Goal: Find specific page/section: Find specific page/section

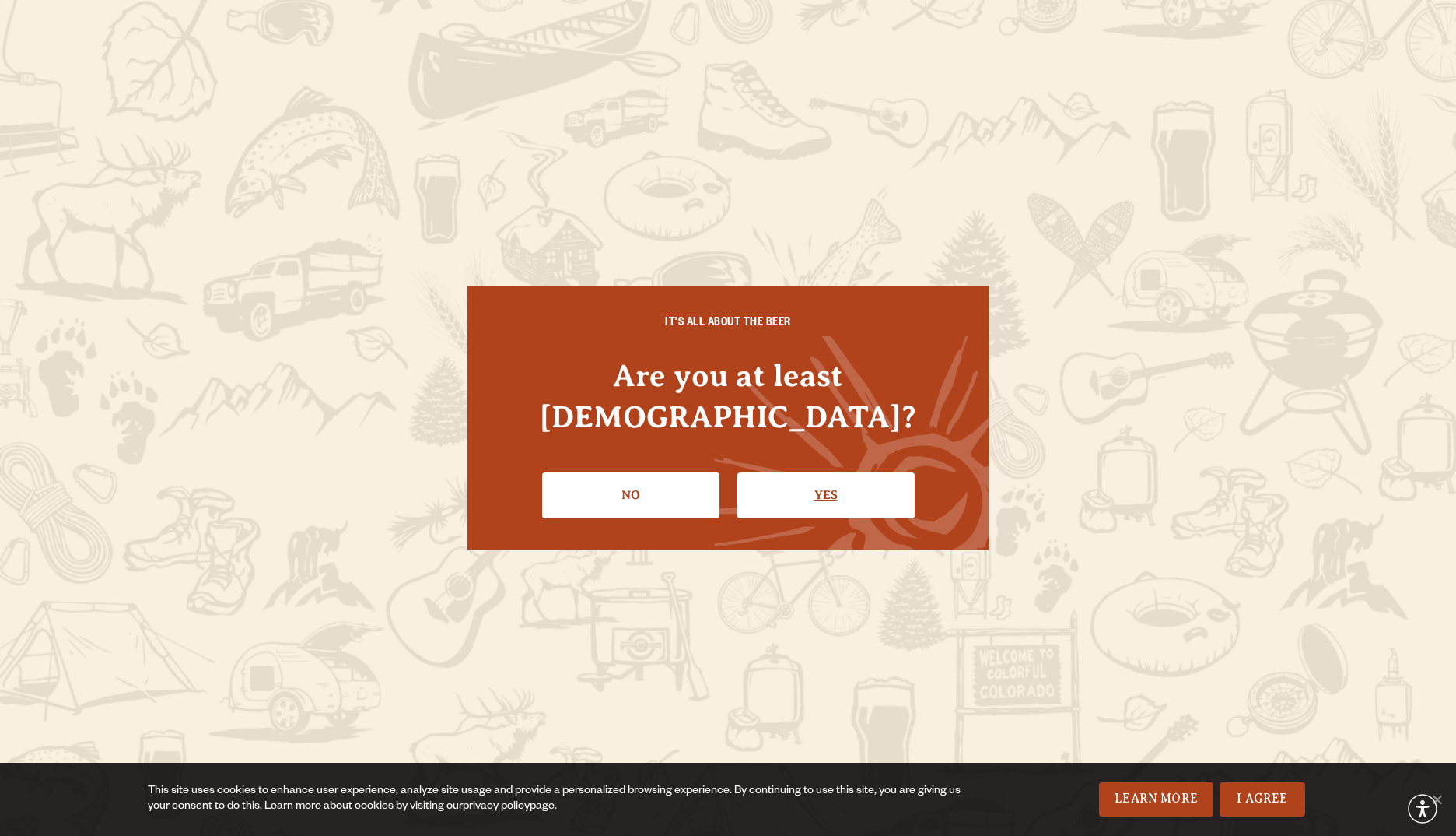
click at [796, 473] on link "Yes" at bounding box center [826, 495] width 178 height 45
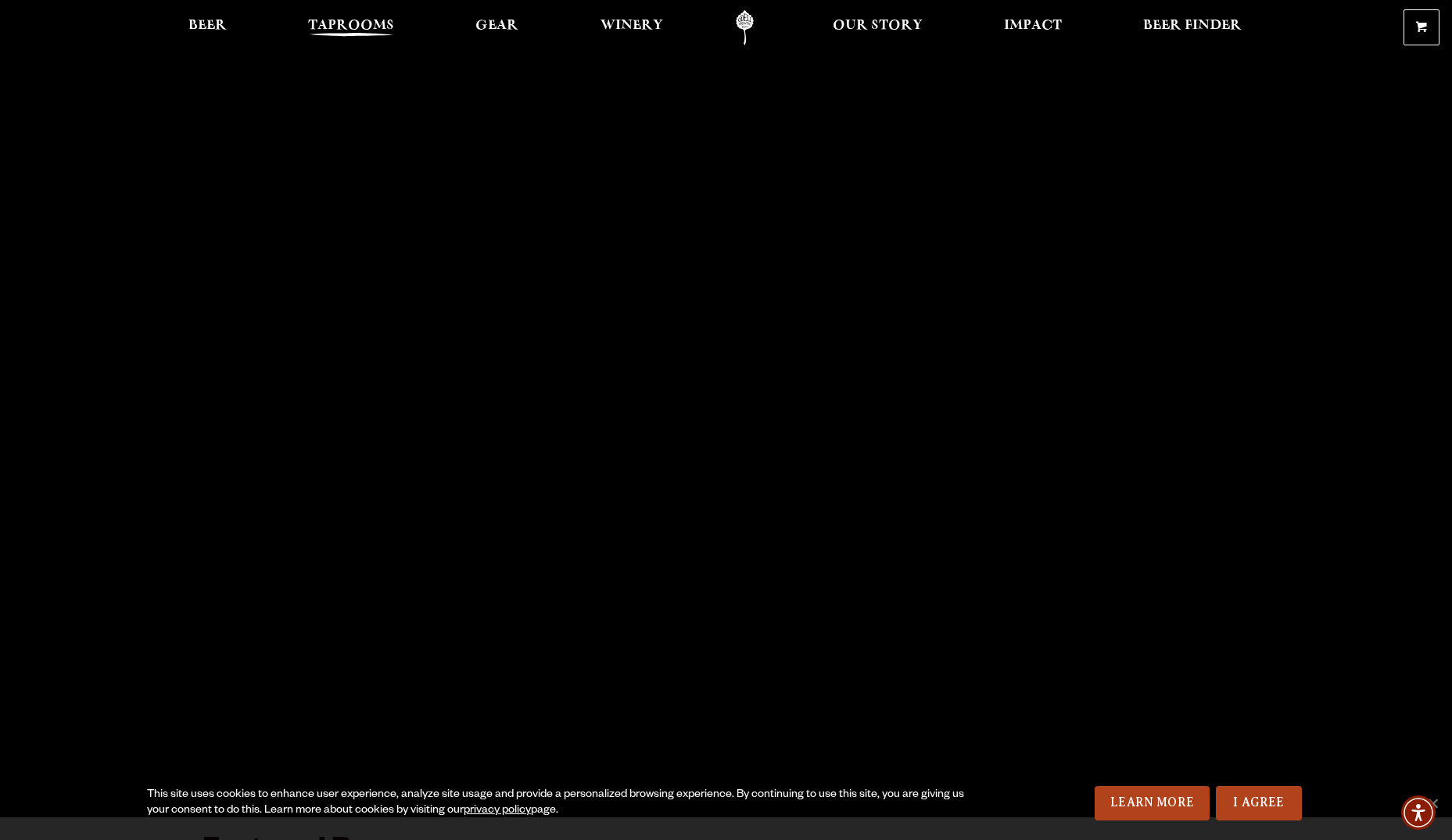
click at [373, 26] on span "Taprooms" at bounding box center [351, 25] width 86 height 13
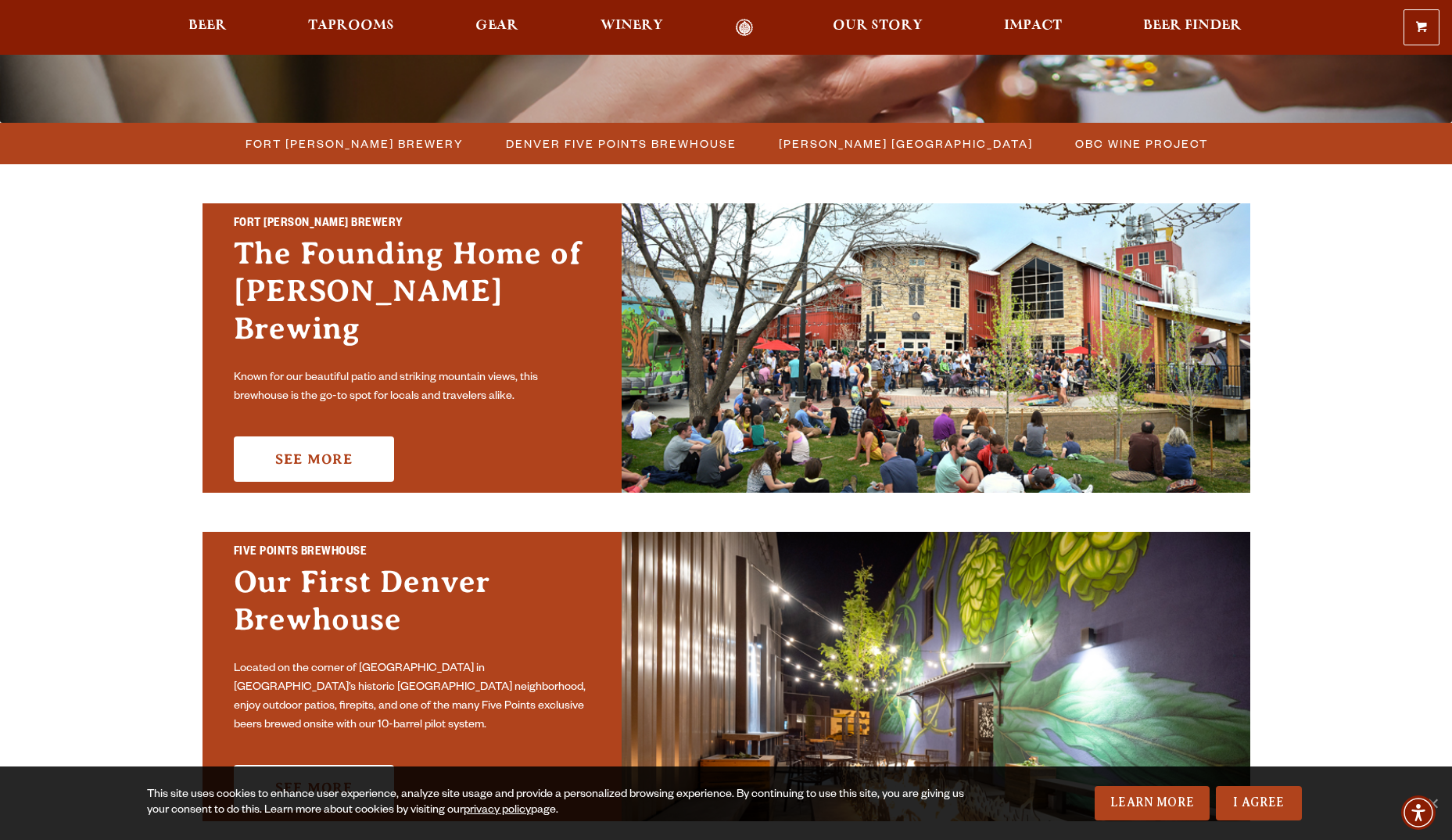
scroll to position [391, 0]
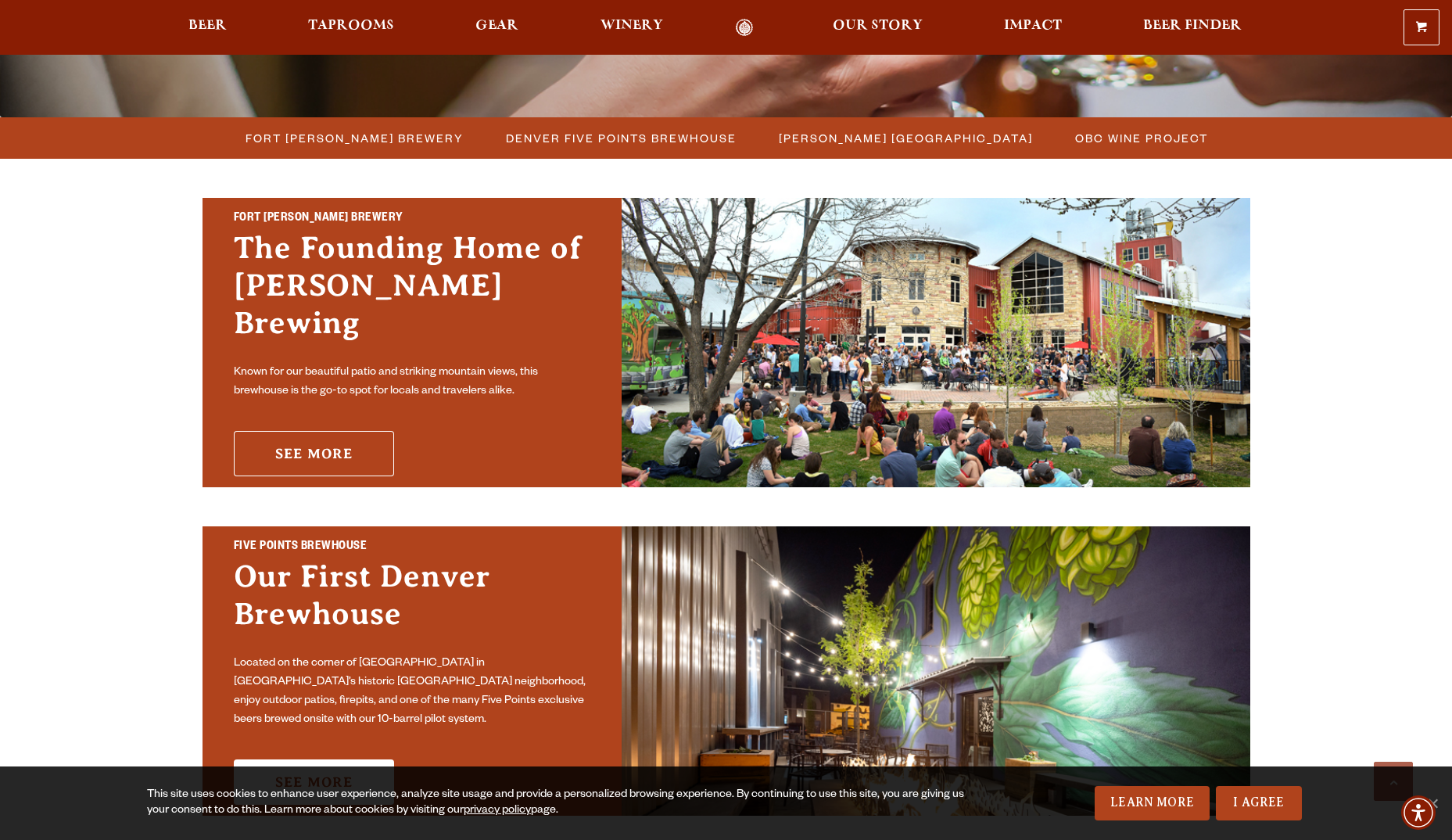
click at [371, 431] on link "See More" at bounding box center [314, 454] width 160 height 46
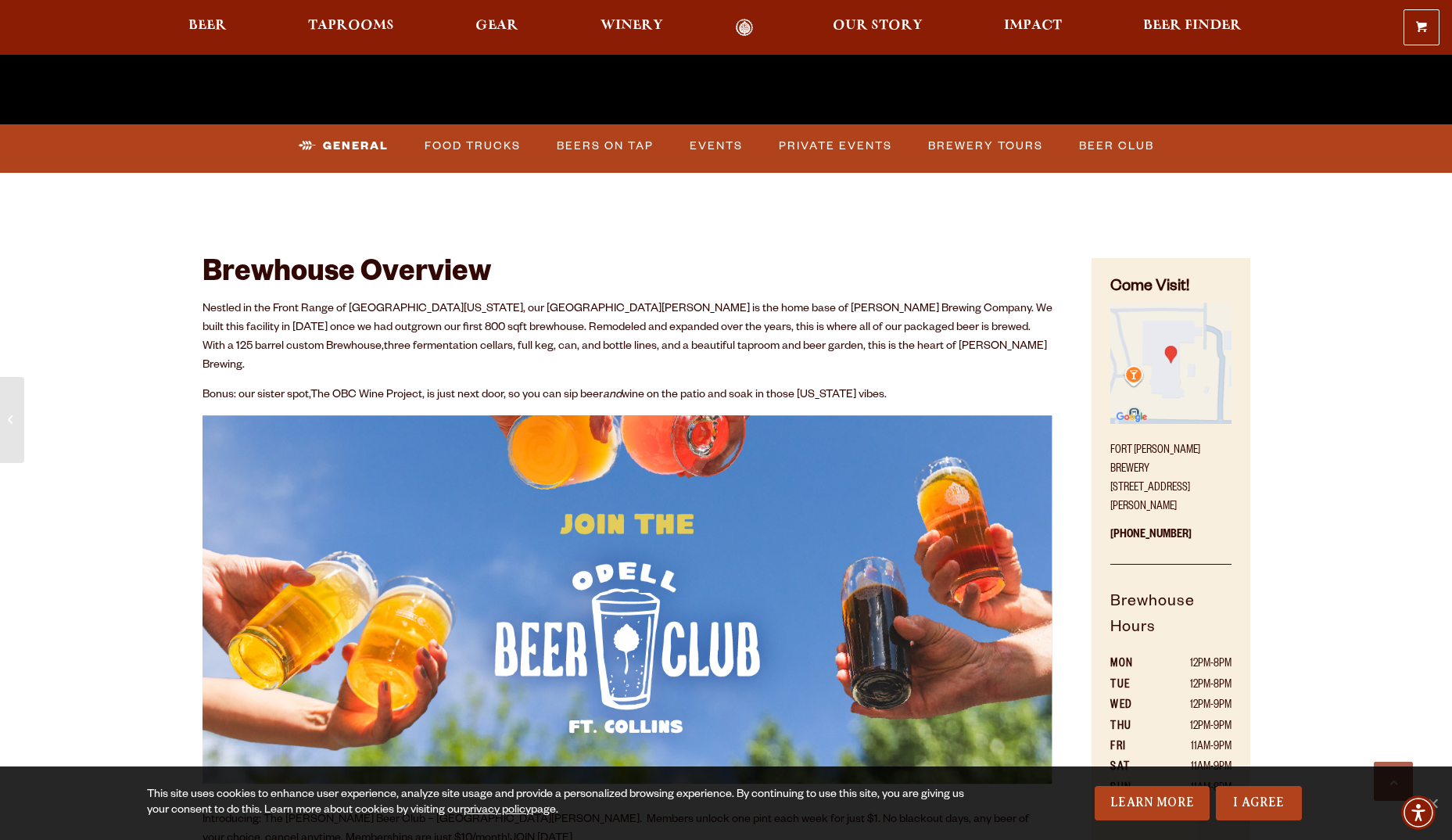
scroll to position [704, 0]
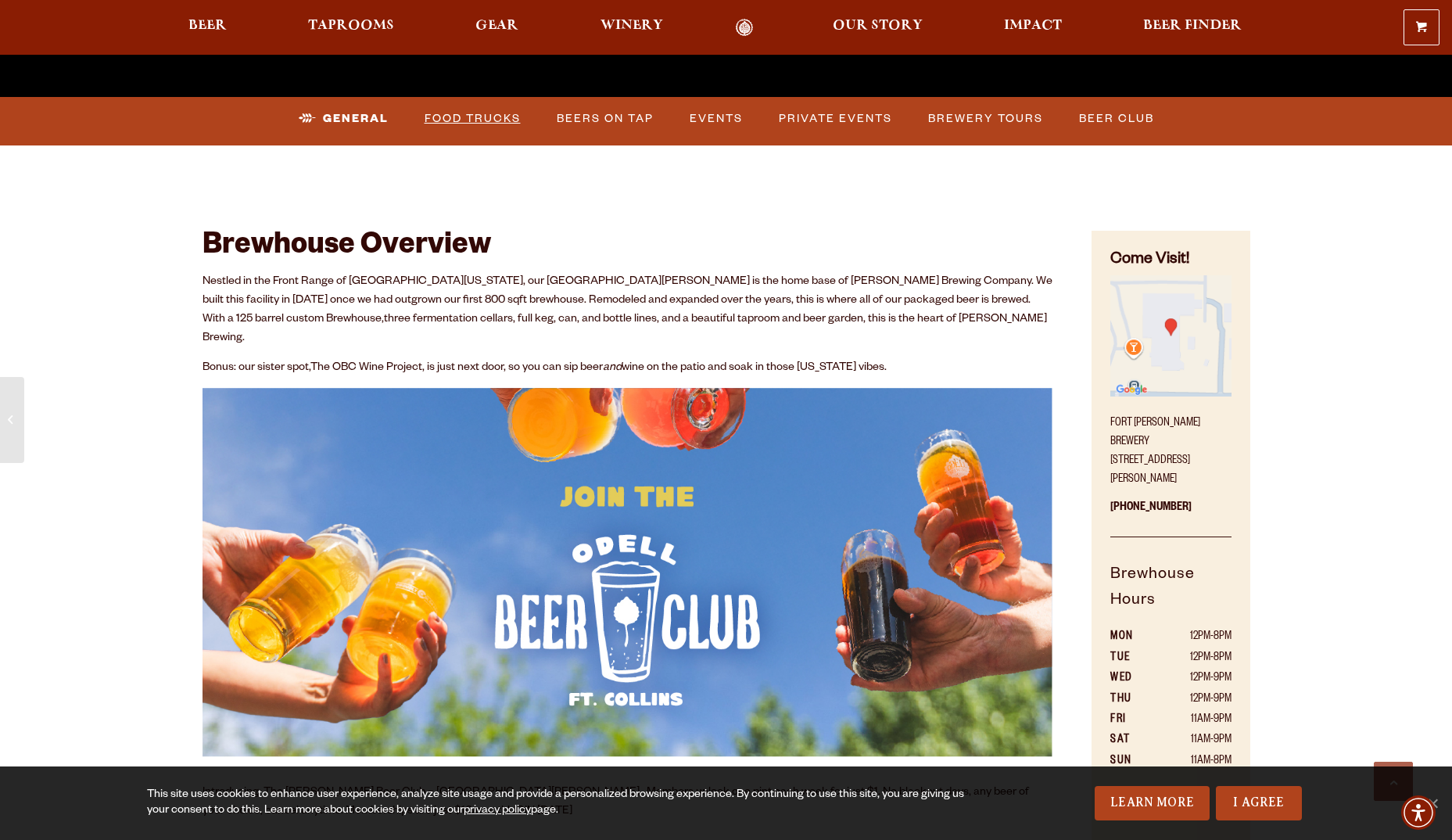
click at [471, 113] on link "Food Trucks" at bounding box center [473, 118] width 109 height 36
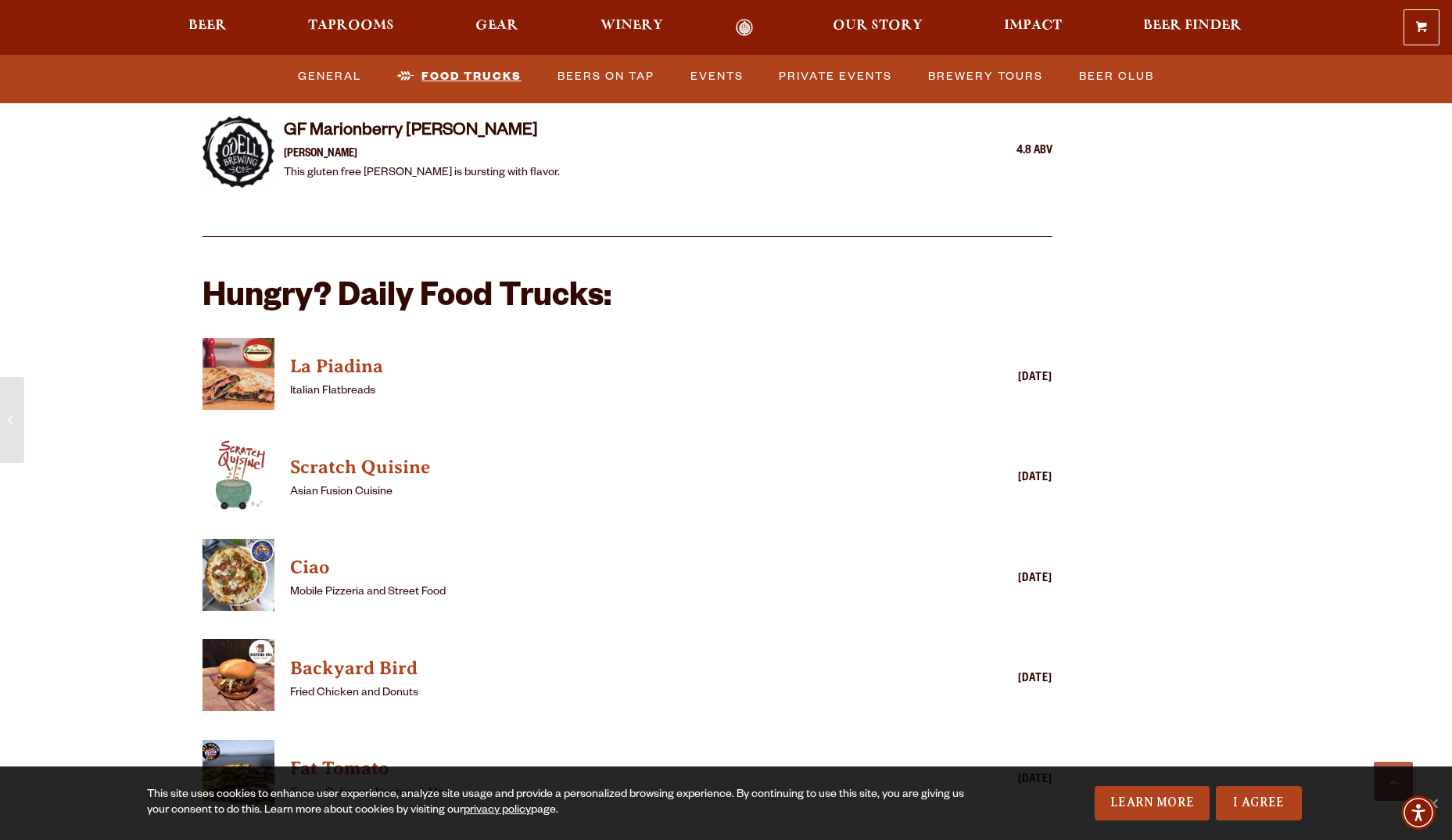
scroll to position [3831, 0]
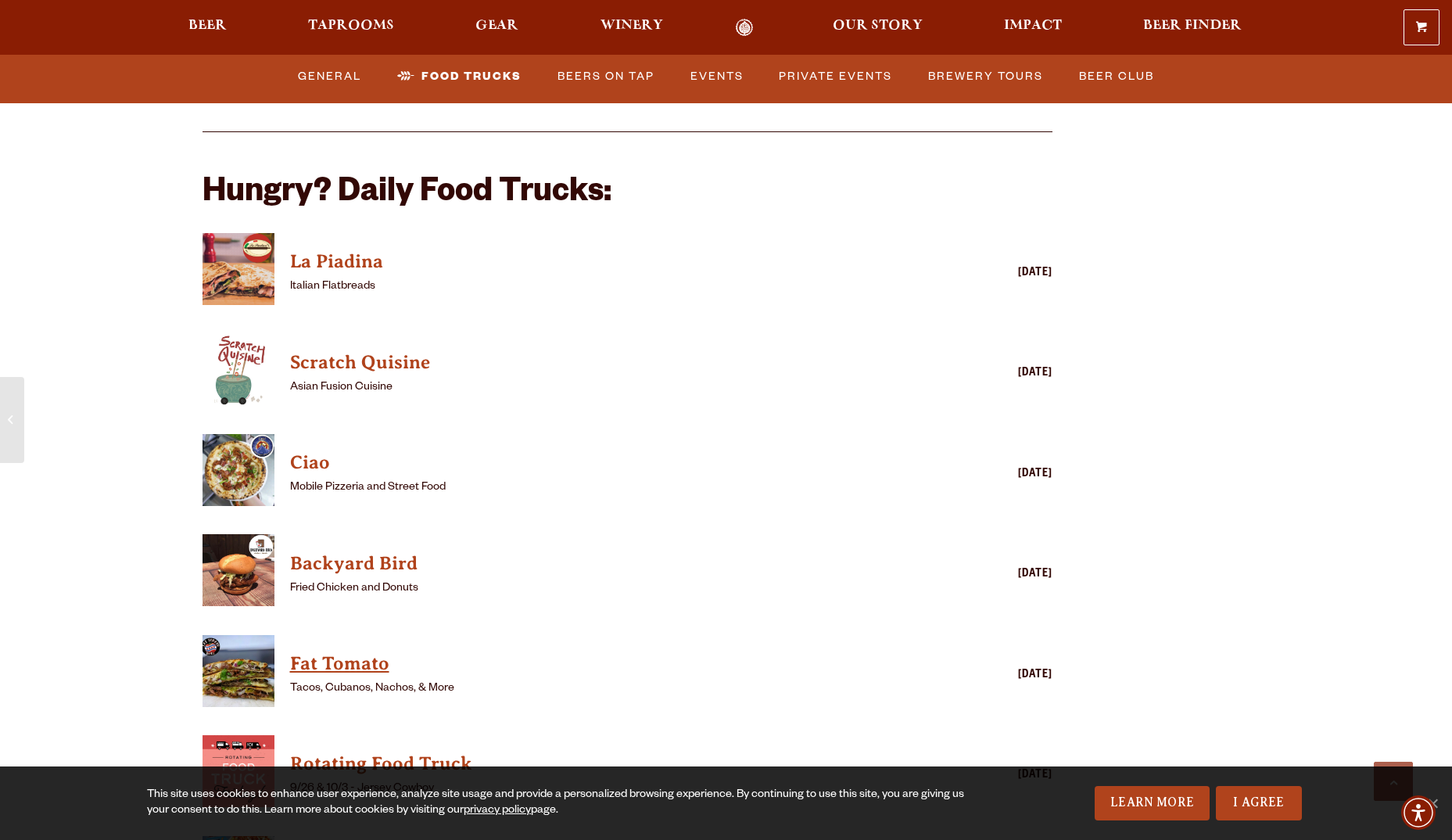
click at [370, 652] on h4 "Fat Tomato" at bounding box center [605, 664] width 630 height 25
